Goal: Information Seeking & Learning: Learn about a topic

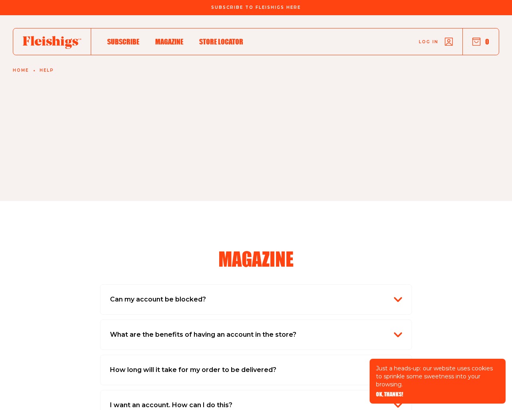
scroll to position [1361, 0]
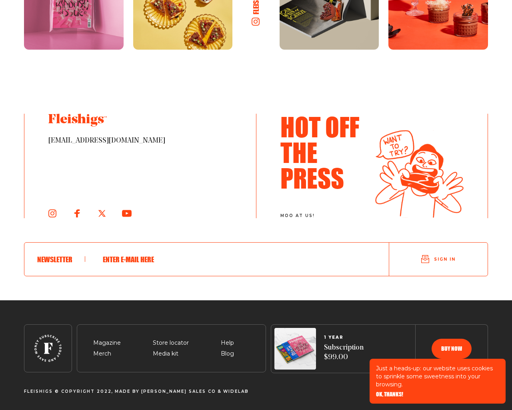
type input "GoaCDtTd"
type input "[EMAIL_ADDRESS][DOMAIN_NAME]"
type textarea "20"
type input "[EMAIL_ADDRESS][DOMAIN_NAME]"
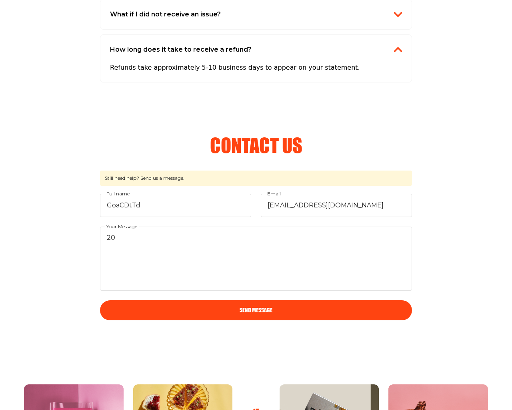
scroll to position [1451, 0]
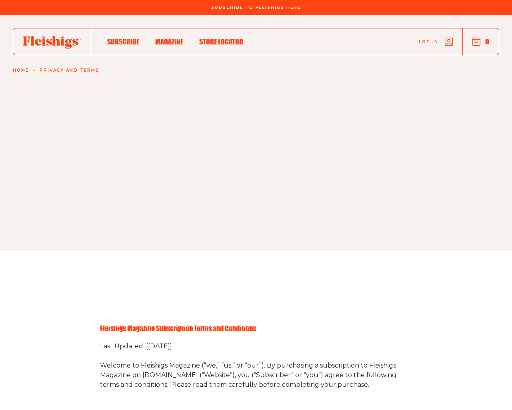
scroll to position [1533, 0]
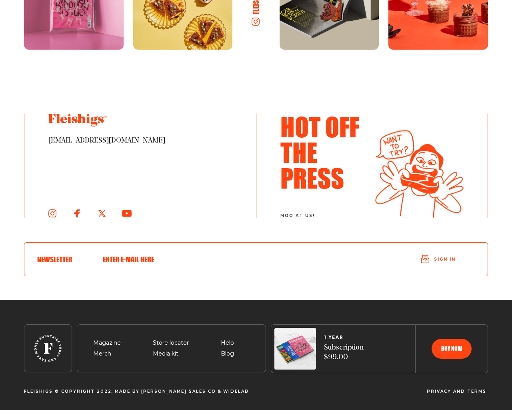
type input "[EMAIL_ADDRESS][DOMAIN_NAME]"
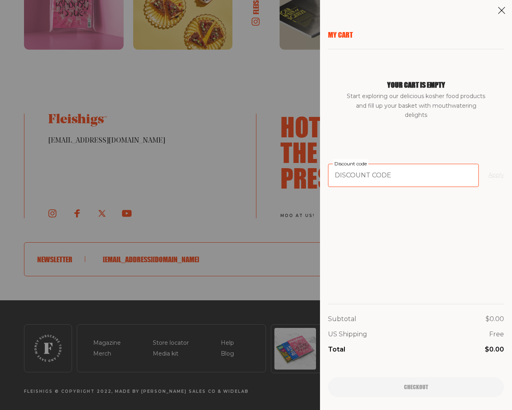
type input "94102"
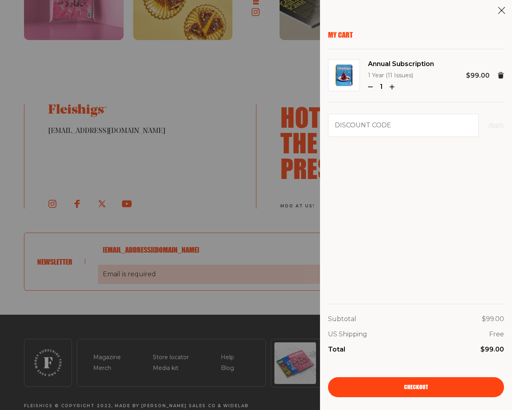
scroll to position [1557, 0]
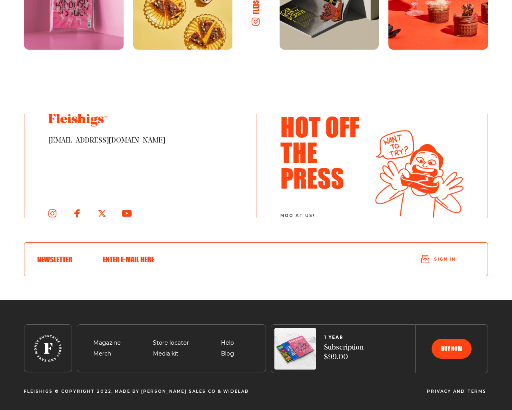
scroll to position [1264, 0]
type input "e"
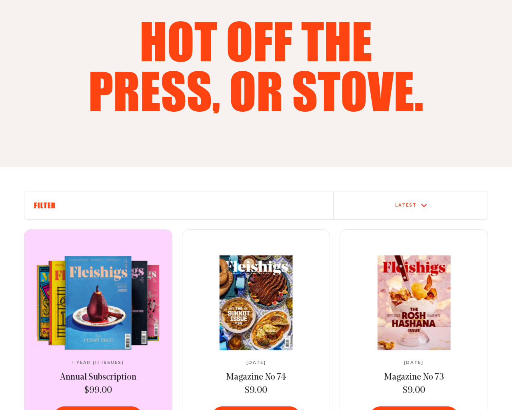
scroll to position [1264, 0]
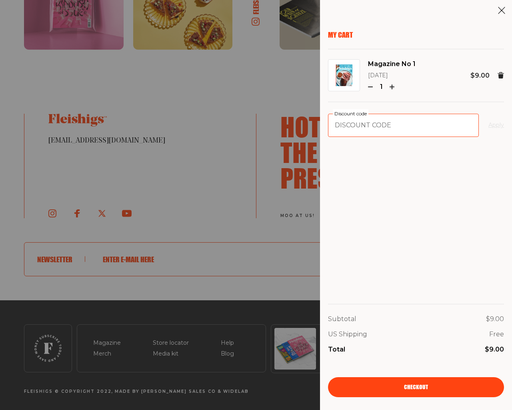
type input "94102"
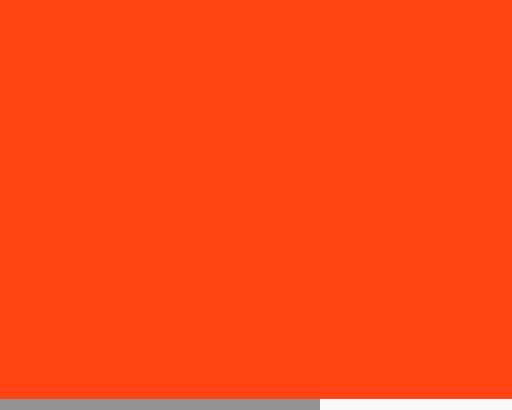
scroll to position [701, 0]
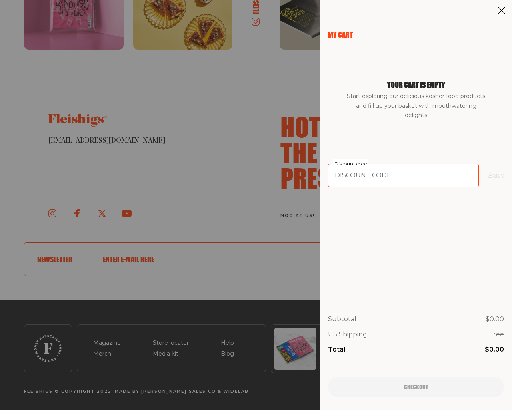
type input "94102"
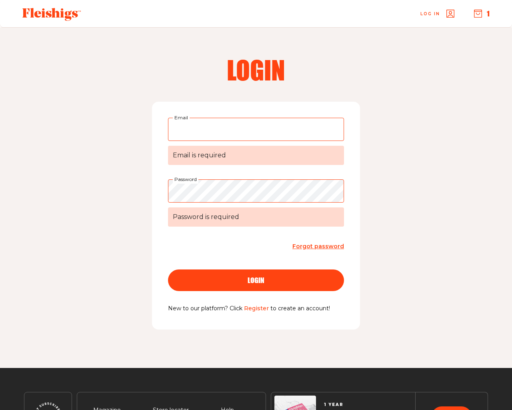
scroll to position [68, 0]
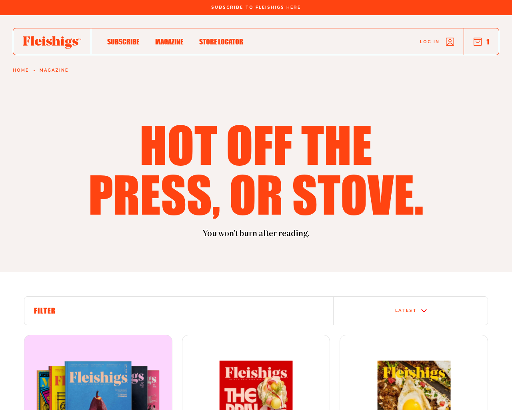
scroll to position [1264, 0]
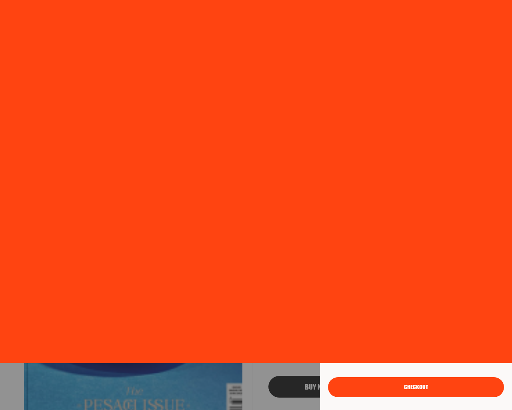
scroll to position [1735, 0]
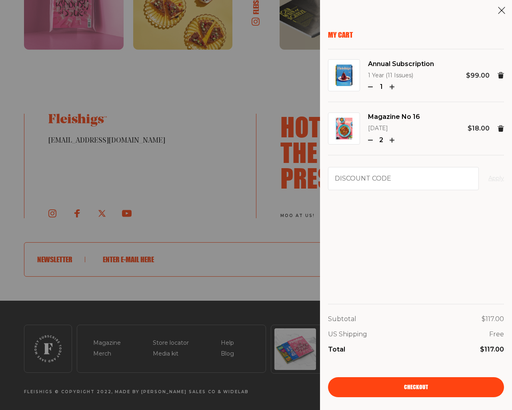
type input "[EMAIL_ADDRESS][DOMAIN_NAME]"
